Goal: Entertainment & Leisure: Consume media (video, audio)

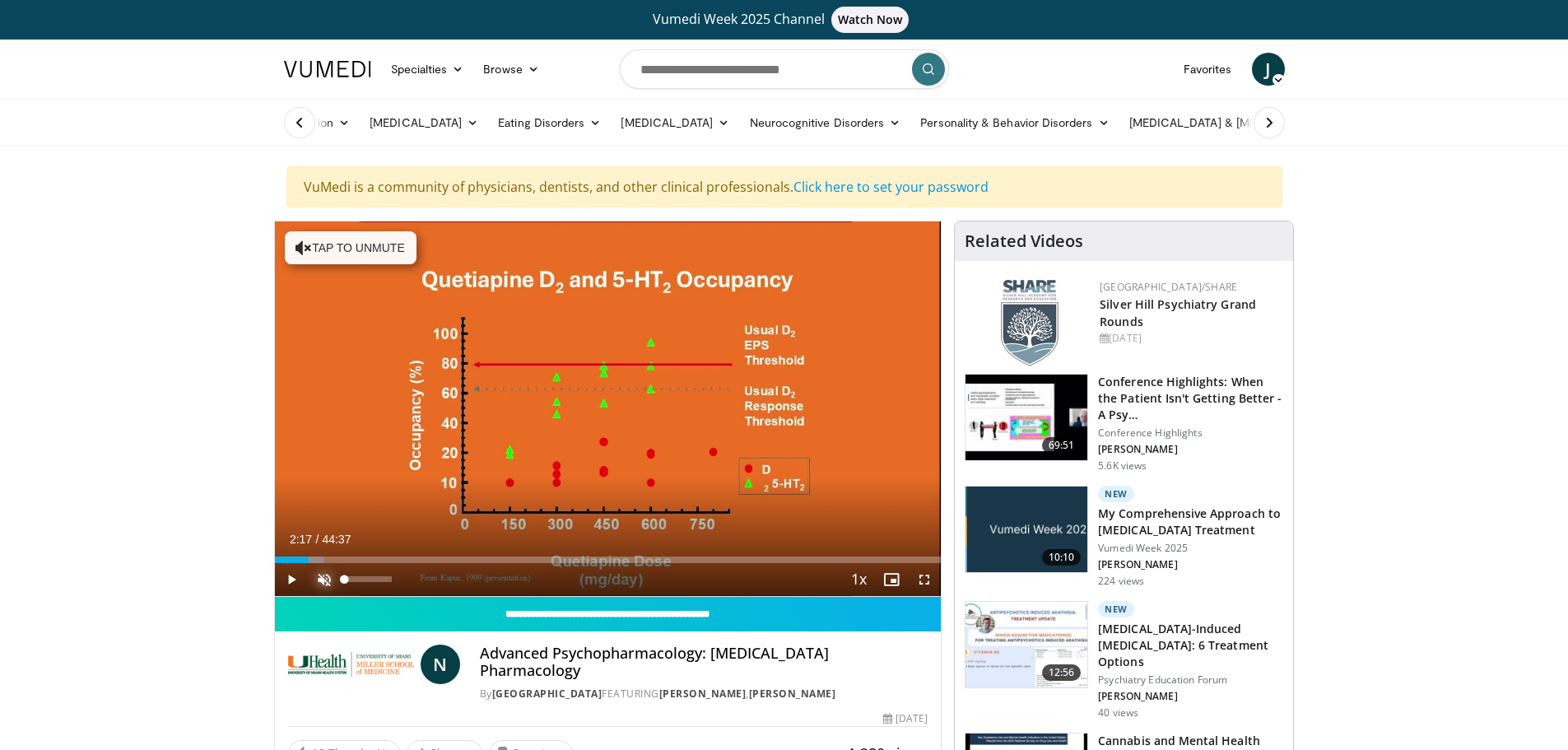
click at [321, 580] on span "Video Player" at bounding box center [324, 579] width 33 height 33
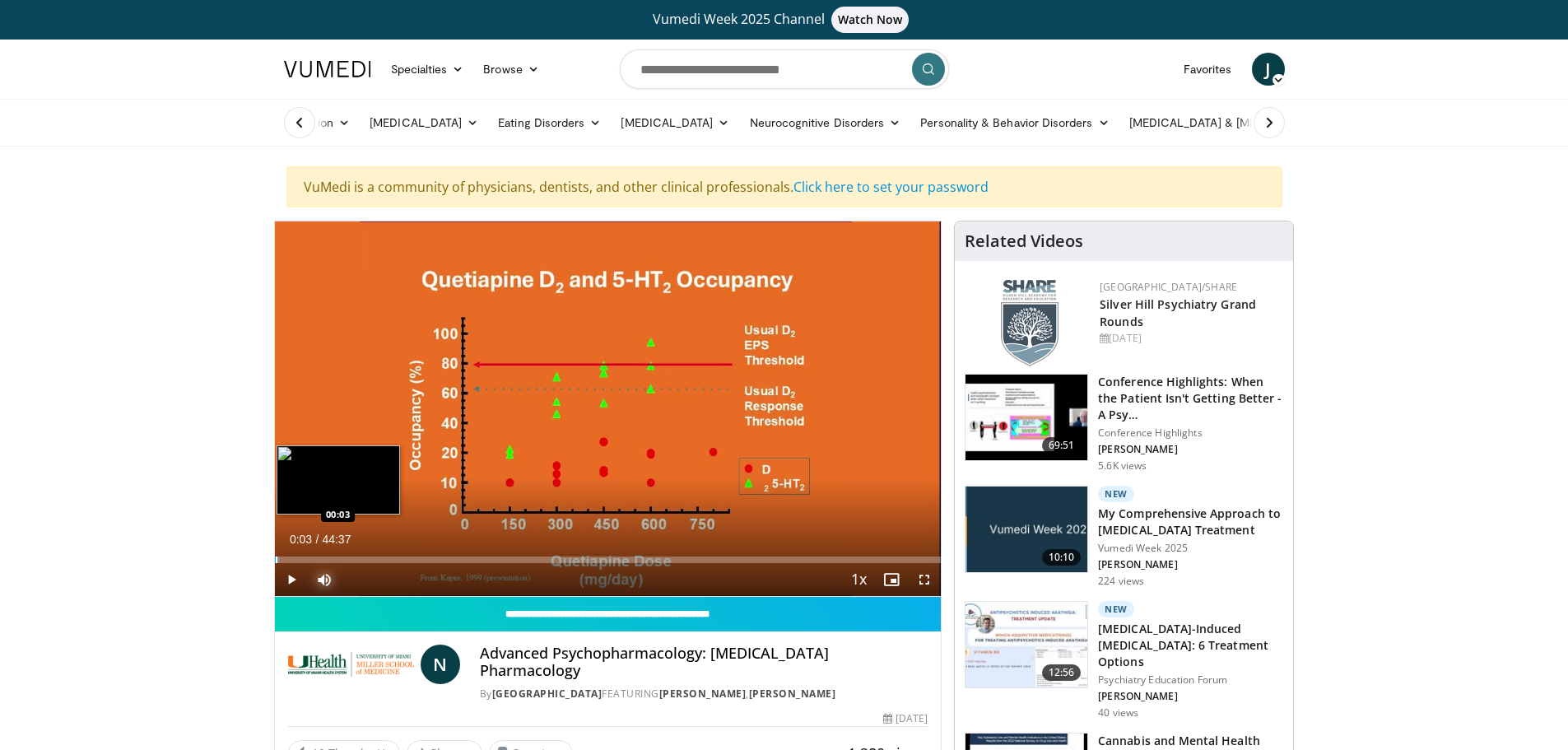
drag, startPoint x: 307, startPoint y: 562, endPoint x: 274, endPoint y: 560, distance: 33.1
click at [275, 560] on div "Progress Bar" at bounding box center [276, 559] width 2 height 7
click at [290, 580] on span "Video Player" at bounding box center [290, 579] width 33 height 33
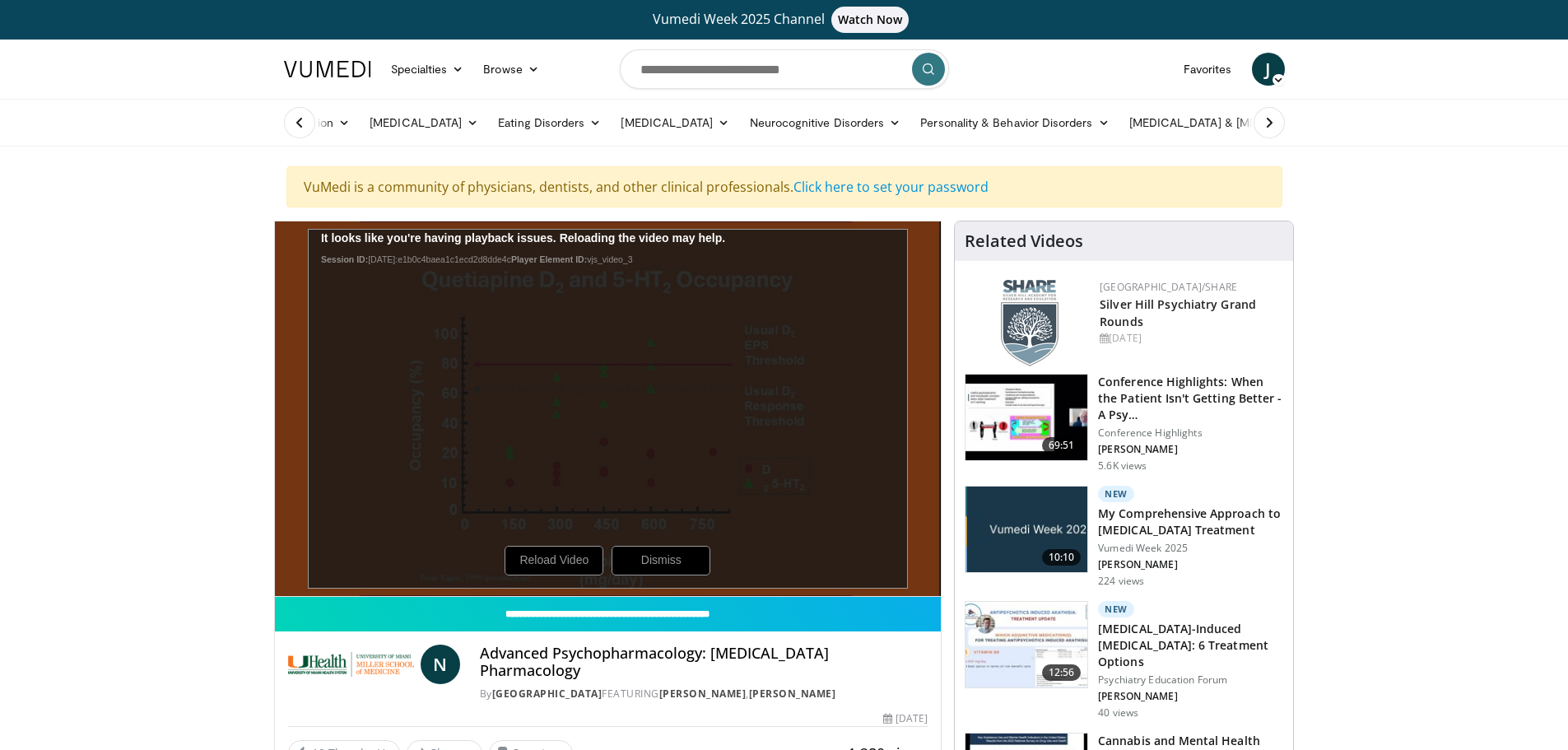
click at [558, 558] on div "10 seconds Tap to unmute" at bounding box center [607, 409] width 666 height 374
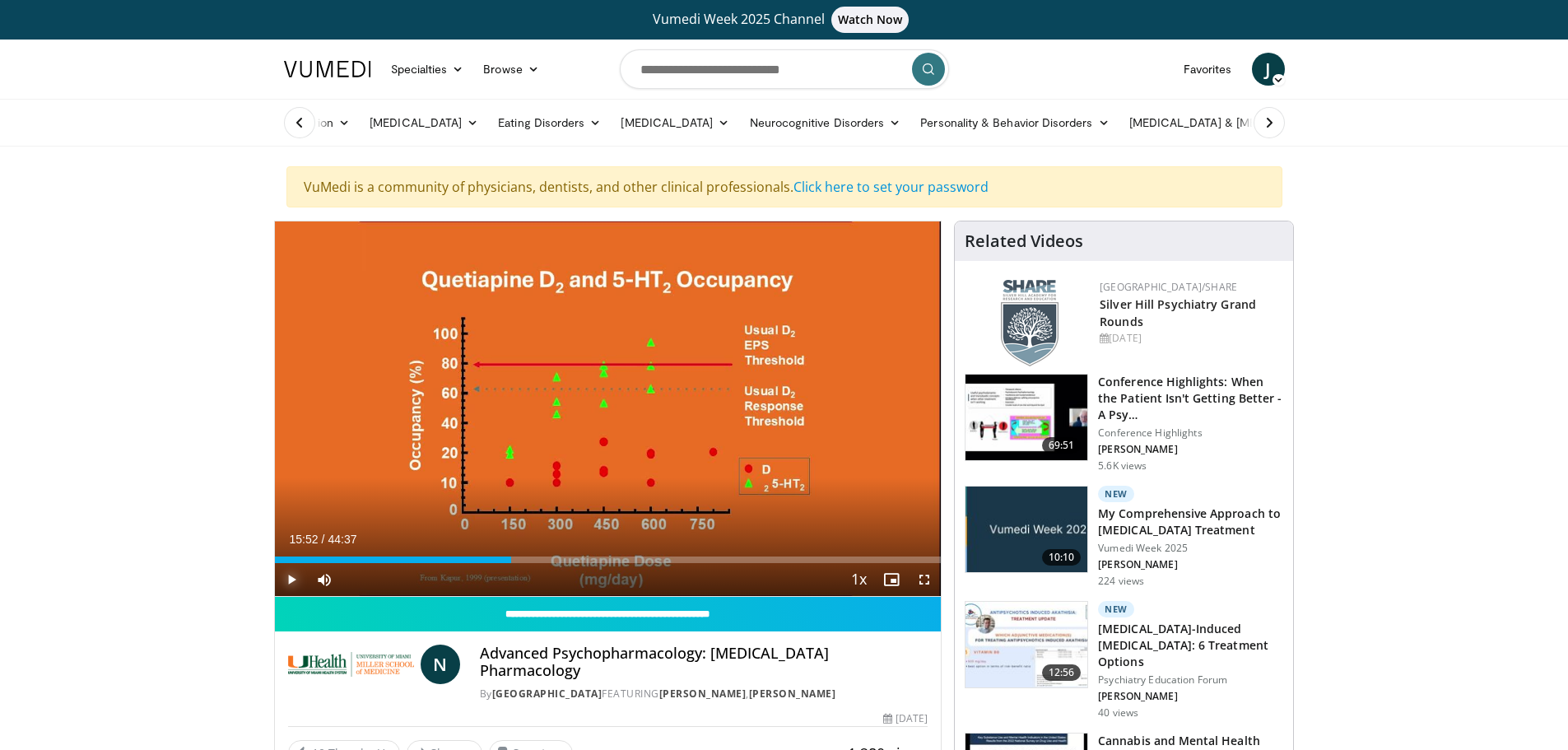
click at [289, 580] on span "Video Player" at bounding box center [290, 579] width 33 height 33
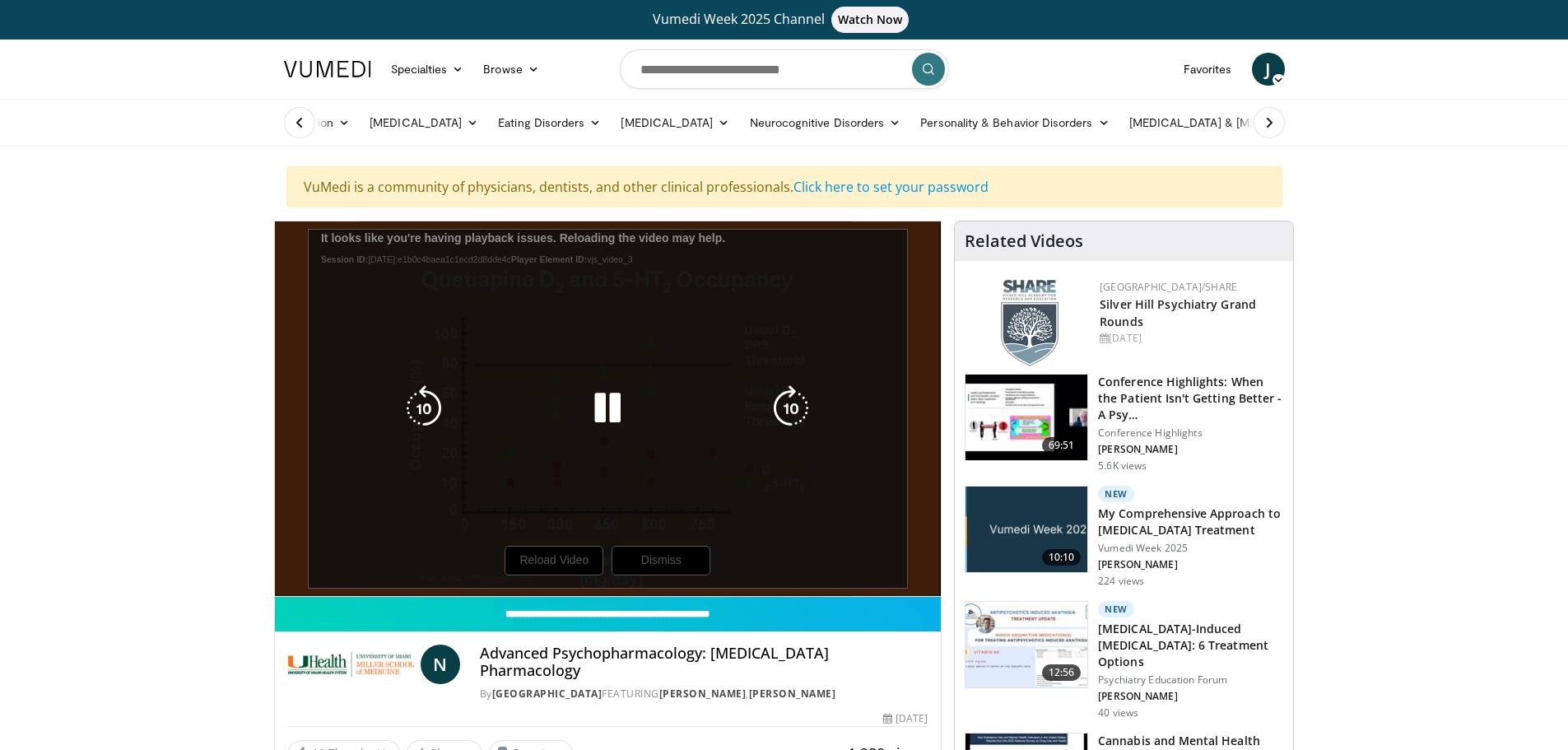
click at [572, 569] on div "10 seconds Tap to unmute" at bounding box center [607, 409] width 666 height 374
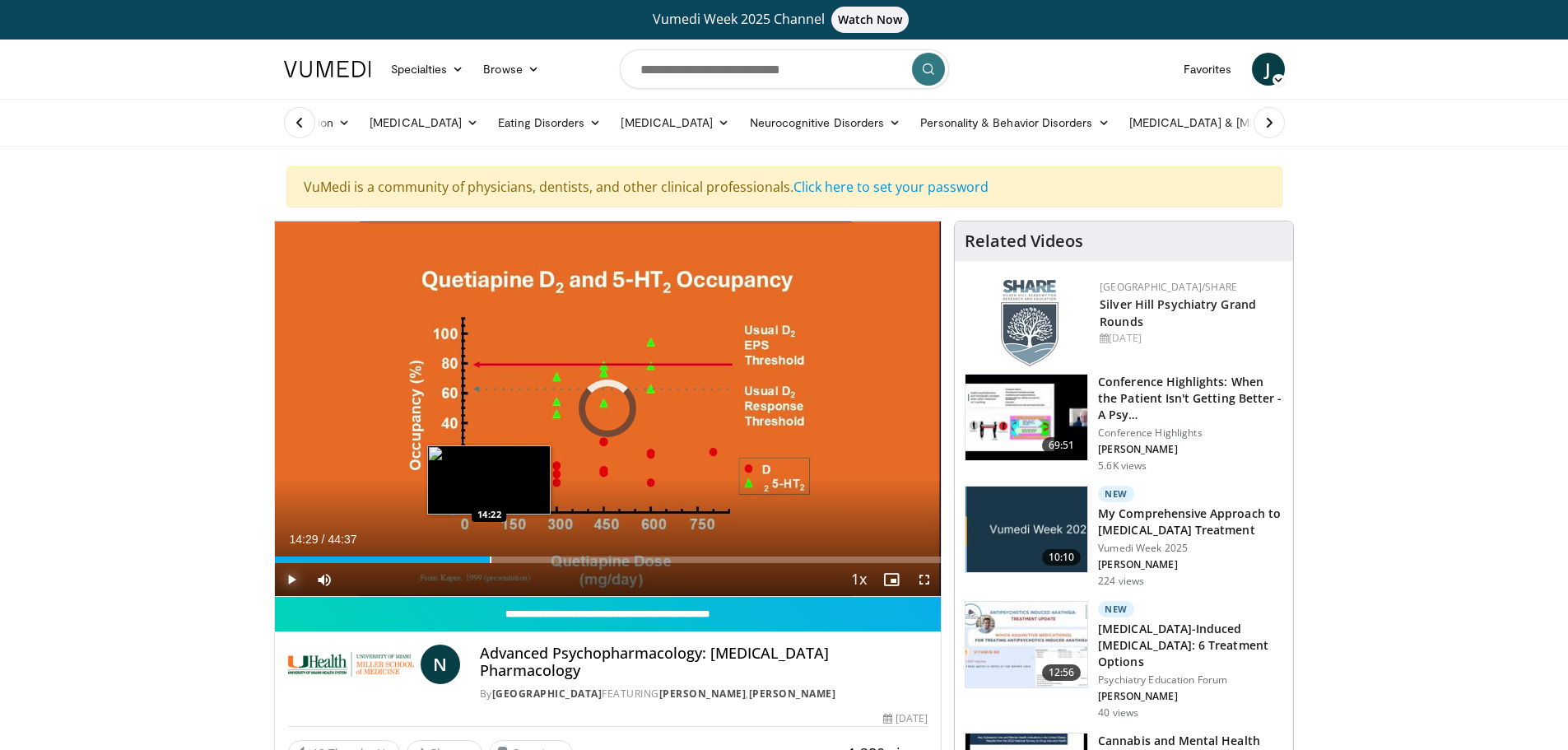
drag, startPoint x: 511, startPoint y: 559, endPoint x: 489, endPoint y: 558, distance: 22.0
click at [490, 558] on div "Progress Bar" at bounding box center [491, 559] width 2 height 7
click at [288, 575] on span "Video Player" at bounding box center [290, 579] width 33 height 33
drag, startPoint x: 509, startPoint y: 561, endPoint x: 499, endPoint y: 558, distance: 10.4
click at [499, 558] on div "Loaded : 34.83% 15:02 15:02" at bounding box center [607, 559] width 666 height 7
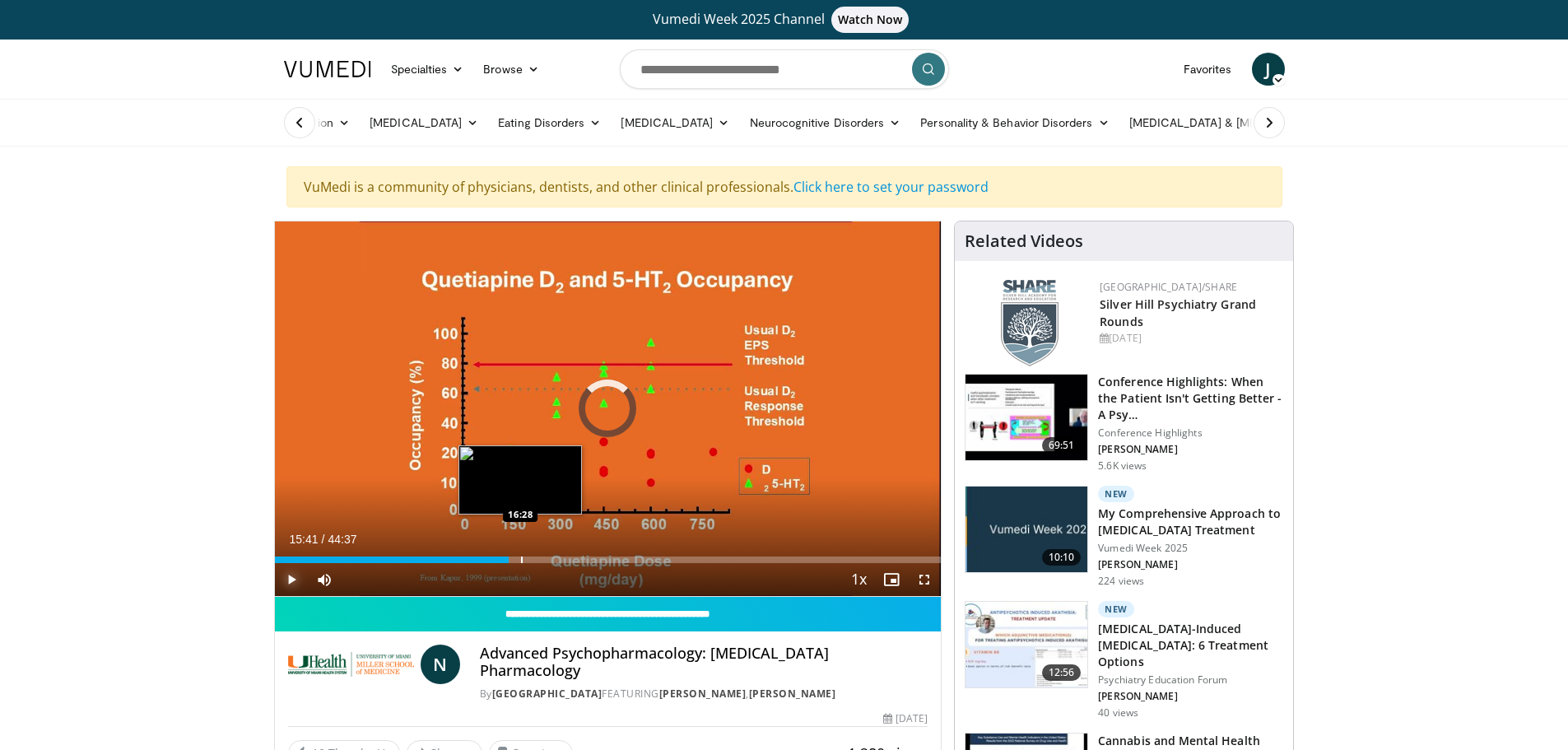
drag, startPoint x: 510, startPoint y: 560, endPoint x: 520, endPoint y: 559, distance: 10.0
click at [521, 559] on div "Progress Bar" at bounding box center [522, 559] width 2 height 7
drag, startPoint x: 521, startPoint y: 561, endPoint x: 536, endPoint y: 561, distance: 15.0
click at [537, 561] on div "Progress Bar" at bounding box center [538, 559] width 2 height 7
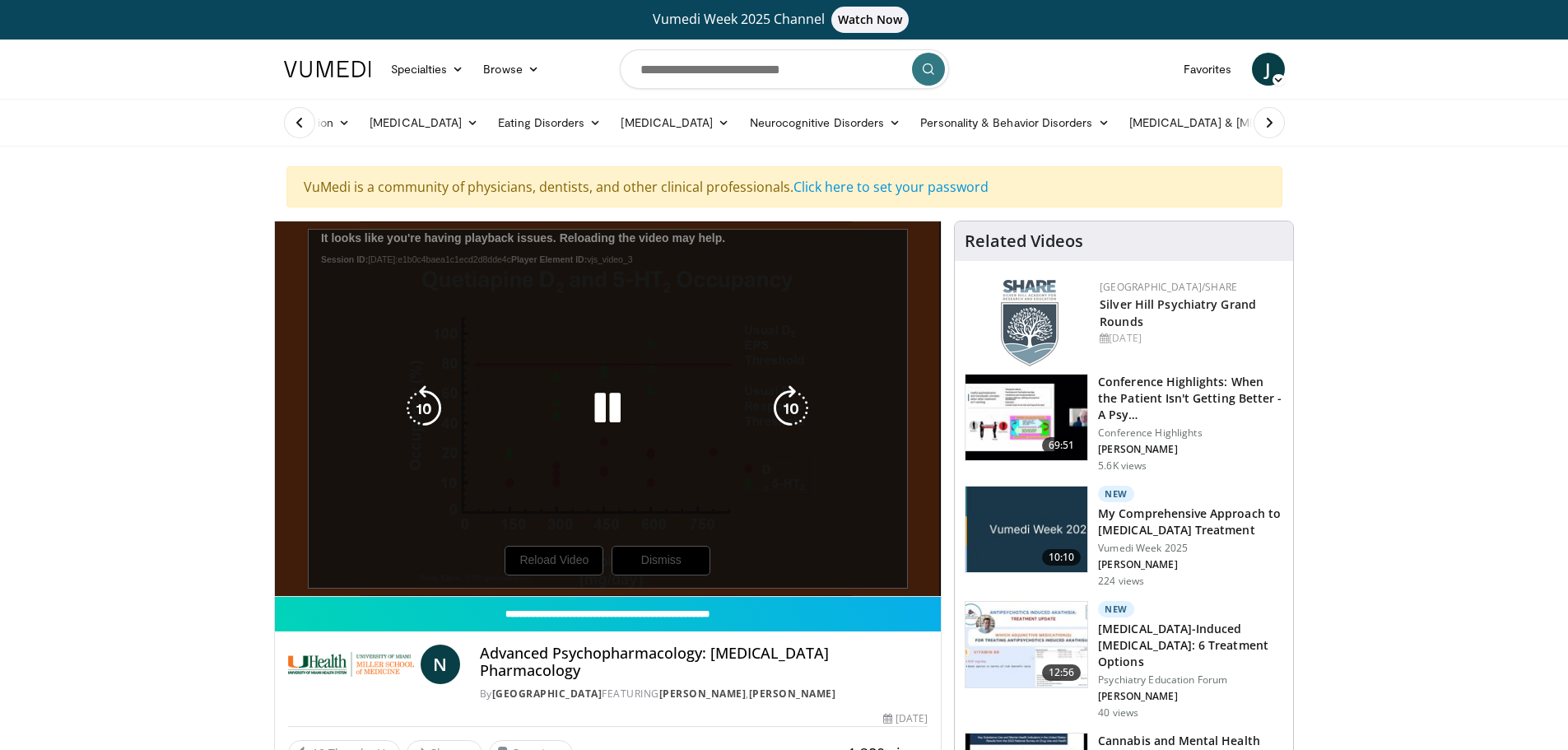
click at [560, 556] on div "10 seconds Tap to unmute" at bounding box center [607, 409] width 666 height 374
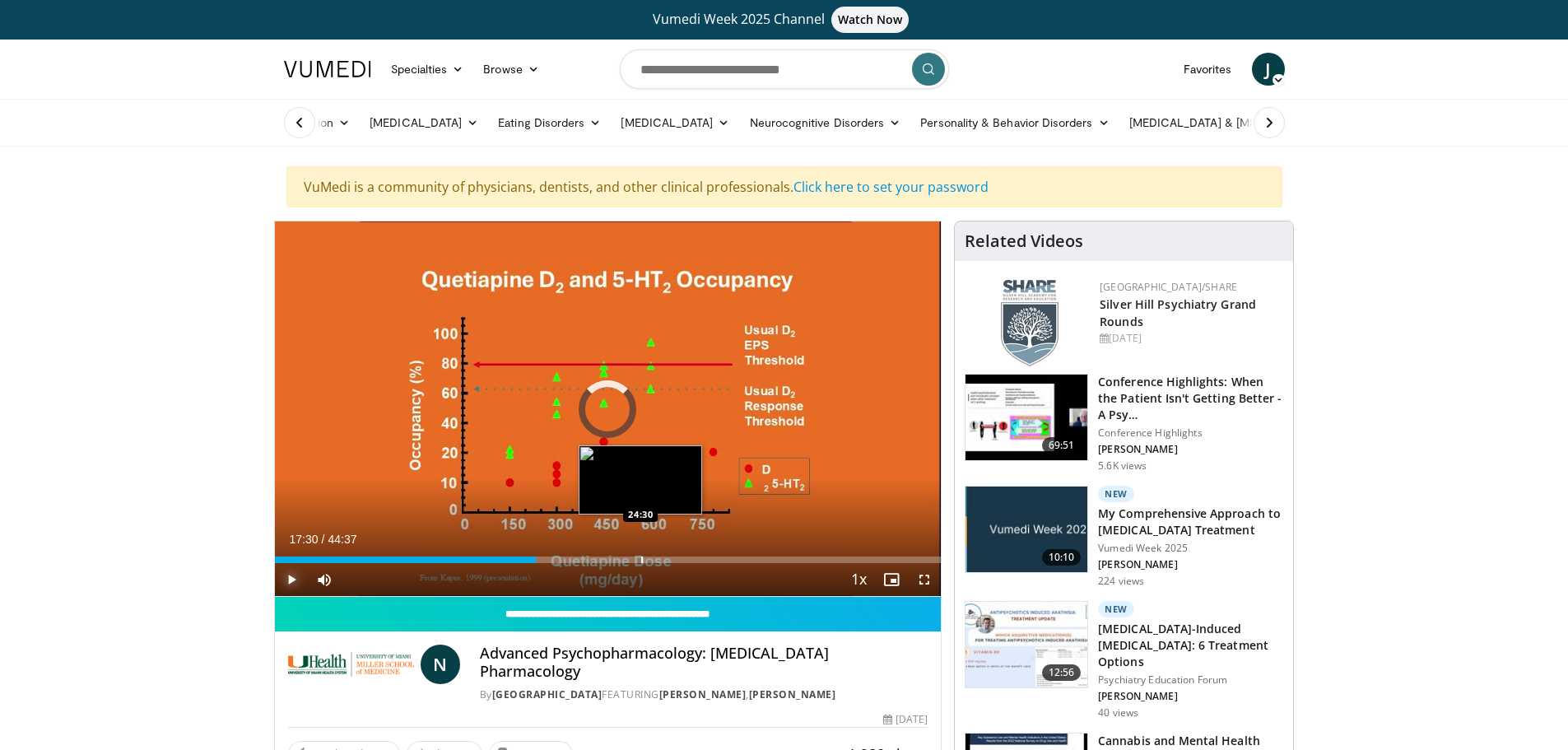
drag, startPoint x: 535, startPoint y: 559, endPoint x: 640, endPoint y: 556, distance: 105.0
click at [641, 556] on div "Progress Bar" at bounding box center [642, 559] width 2 height 7
click at [292, 583] on span "Video Player" at bounding box center [290, 579] width 33 height 33
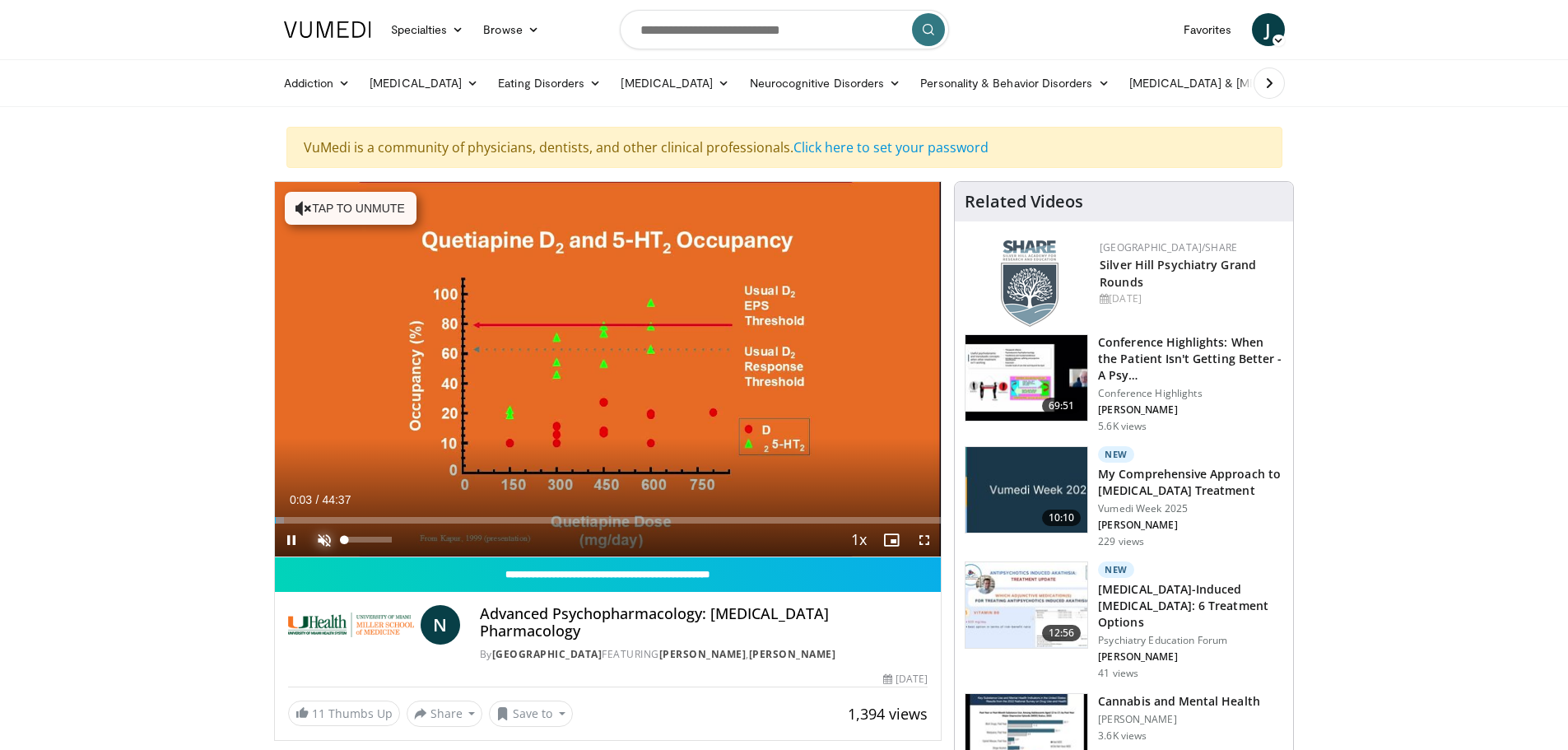
click at [326, 539] on span "Video Player" at bounding box center [324, 539] width 33 height 33
click at [288, 534] on span "Video Player" at bounding box center [290, 539] width 33 height 33
